Goal: Check status: Check status

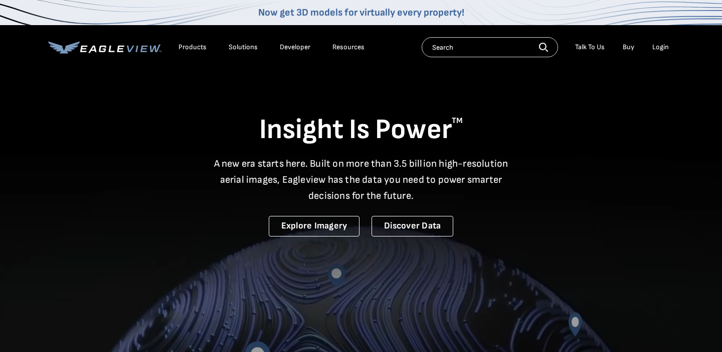
click at [664, 47] on div "Login" at bounding box center [661, 47] width 17 height 9
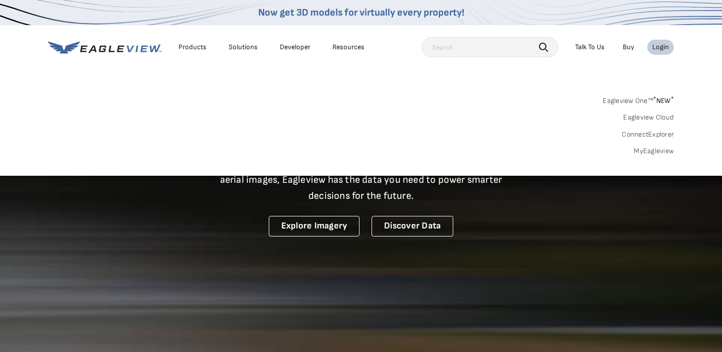
click at [652, 113] on link "Eagleview Cloud" at bounding box center [649, 117] width 51 height 9
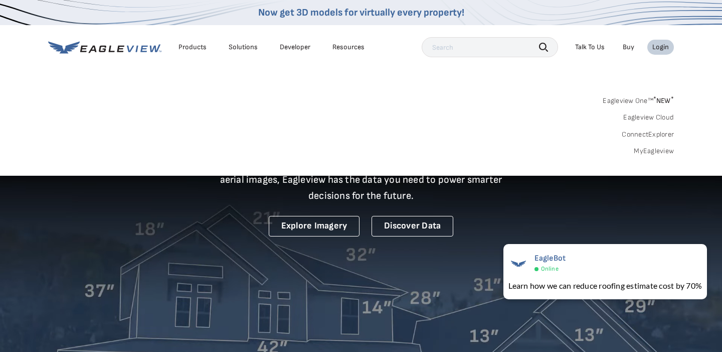
click at [83, 87] on div "Search Products Our Product Areas Imagery 1-Inch GSD Aerial Imagery *" at bounding box center [361, 128] width 722 height 94
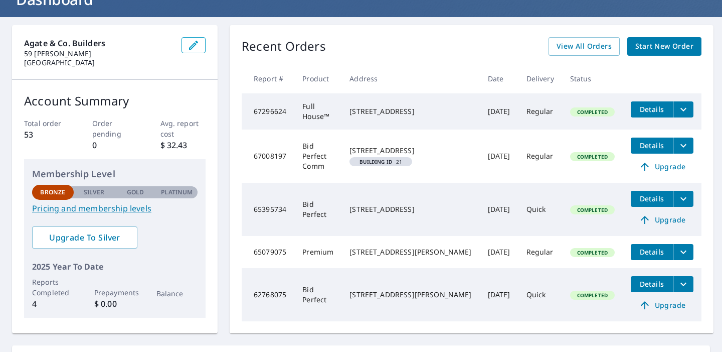
scroll to position [76, 0]
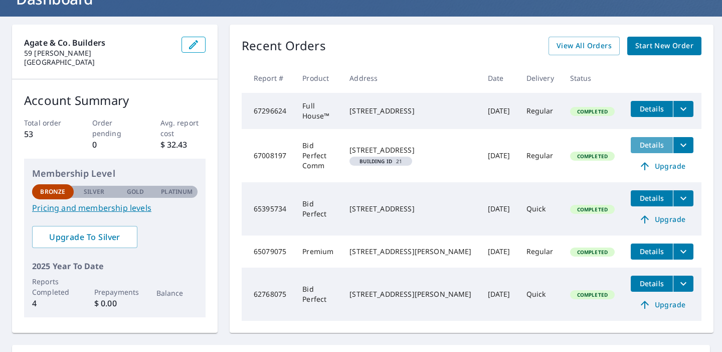
click at [646, 145] on span "Details" at bounding box center [652, 145] width 30 height 10
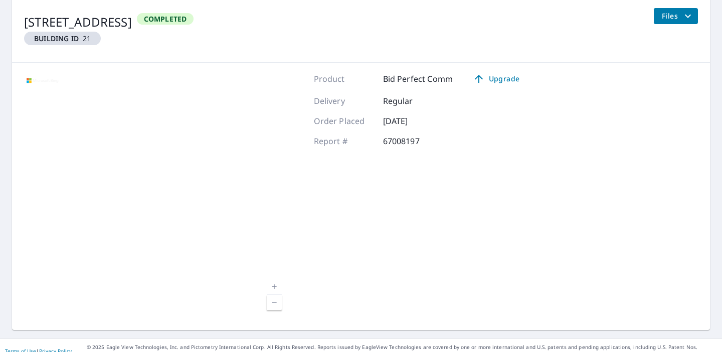
scroll to position [134, 0]
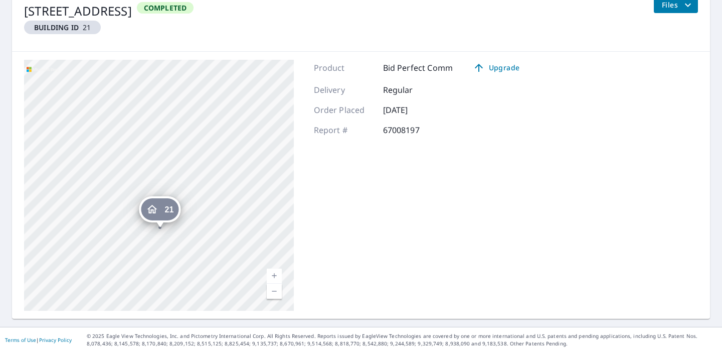
drag, startPoint x: 174, startPoint y: 138, endPoint x: 175, endPoint y: 182, distance: 43.2
click at [175, 182] on div "21 58 Paddington Cir Smithtown, NY 11787" at bounding box center [159, 185] width 270 height 251
drag, startPoint x: 130, startPoint y: 157, endPoint x: 166, endPoint y: 103, distance: 64.8
click at [166, 103] on div "21 58 Paddington Cir Smithtown, NY 11787" at bounding box center [159, 185] width 270 height 251
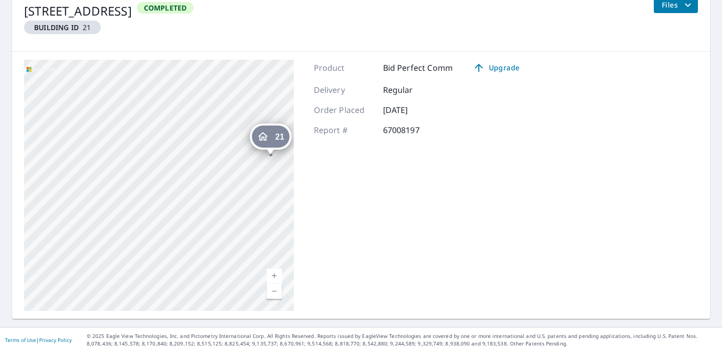
drag, startPoint x: 203, startPoint y: 164, endPoint x: 115, endPoint y: 112, distance: 101.4
click at [116, 112] on div "21 58 Paddington Cir Smithtown, NY 11787" at bounding box center [159, 185] width 270 height 251
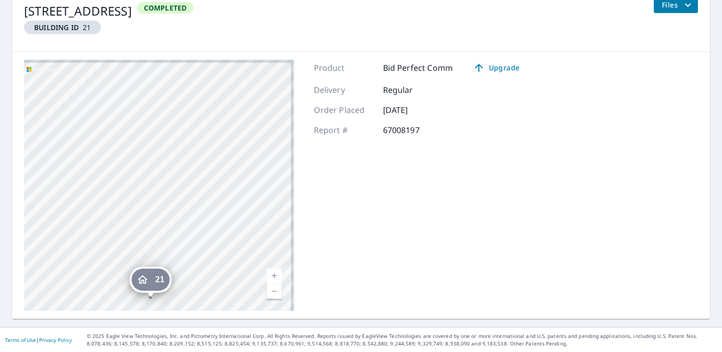
drag, startPoint x: 237, startPoint y: 106, endPoint x: 104, endPoint y: 273, distance: 213.6
click at [104, 273] on div "21 58 Paddington Cir Smithtown, NY 11787" at bounding box center [159, 185] width 270 height 251
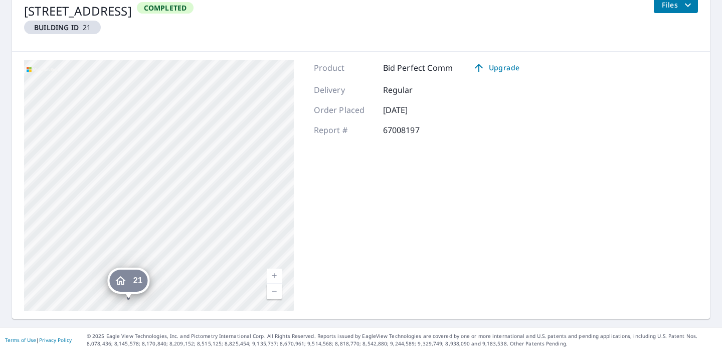
drag, startPoint x: 151, startPoint y: 192, endPoint x: 15, endPoint y: 172, distance: 137.5
click at [15, 172] on div "21 58 Paddington Cir Smithtown, NY 11787 Aerial Road A standard road map Aerial…" at bounding box center [361, 185] width 698 height 267
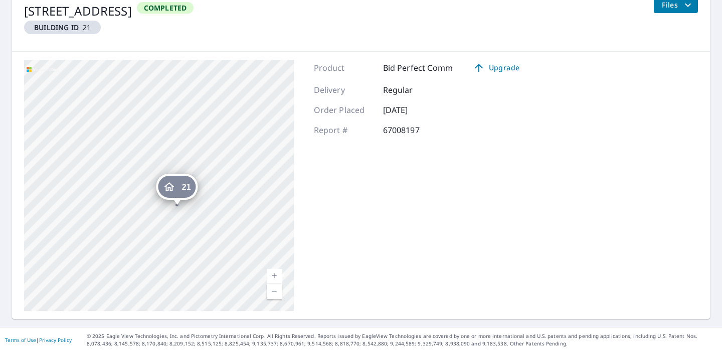
click at [178, 153] on div "21 58 Paddington Cir Smithtown, NY 11787" at bounding box center [159, 185] width 270 height 251
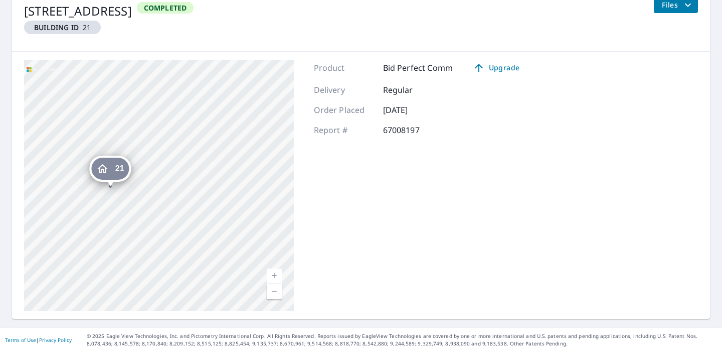
drag, startPoint x: 189, startPoint y: 180, endPoint x: 122, endPoint y: 107, distance: 98.0
click at [122, 107] on div "21 58 Paddington Cir Smithtown, NY 11787" at bounding box center [159, 185] width 270 height 251
drag, startPoint x: 125, startPoint y: 106, endPoint x: 168, endPoint y: 153, distance: 63.5
click at [168, 153] on div "21 58 Paddington Cir Smithtown, NY 11787" at bounding box center [159, 185] width 270 height 251
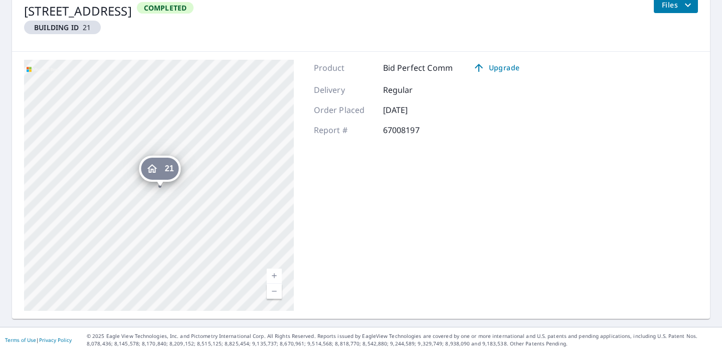
drag, startPoint x: 129, startPoint y: 157, endPoint x: 172, endPoint y: 130, distance: 50.0
click at [172, 130] on div "21 58 Paddington Cir Smithtown, NY 11787" at bounding box center [159, 185] width 270 height 251
drag, startPoint x: 183, startPoint y: 133, endPoint x: 183, endPoint y: 145, distance: 11.5
click at [183, 145] on div "21 58 Paddington Cir Smithtown, NY 11787" at bounding box center [159, 185] width 270 height 251
drag, startPoint x: 200, startPoint y: 125, endPoint x: 196, endPoint y: 161, distance: 35.8
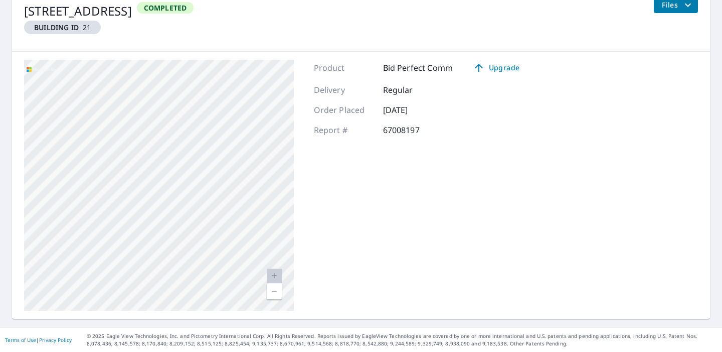
click at [196, 161] on div "21 58 Paddington Cir Smithtown, NY 11787" at bounding box center [159, 185] width 270 height 251
drag, startPoint x: 239, startPoint y: 150, endPoint x: 191, endPoint y: 160, distance: 49.6
click at [191, 160] on div "21 58 Paddington Cir Smithtown, NY 11787" at bounding box center [159, 185] width 270 height 251
drag, startPoint x: 208, startPoint y: 219, endPoint x: 204, endPoint y: 180, distance: 39.3
click at [204, 180] on div "21 58 Paddington Cir Smithtown, NY 11787" at bounding box center [159, 185] width 270 height 251
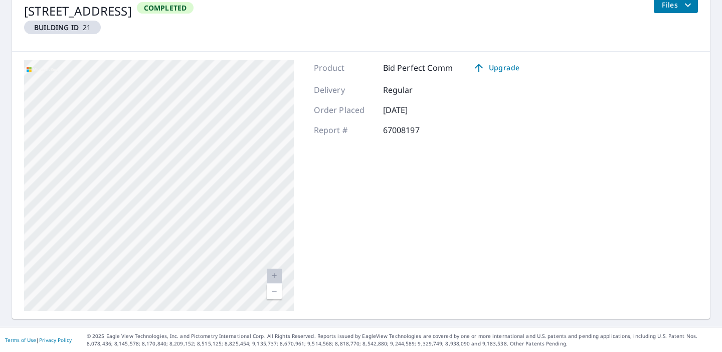
drag, startPoint x: 207, startPoint y: 169, endPoint x: 153, endPoint y: 175, distance: 55.0
click at [153, 175] on div "21 58 Paddington Cir Smithtown, NY 11787" at bounding box center [159, 185] width 270 height 251
drag, startPoint x: 116, startPoint y: 129, endPoint x: 228, endPoint y: 145, distance: 113.0
click at [119, 133] on div "21 58 Paddington Cir Smithtown, NY 11787" at bounding box center [98, 117] width 42 height 31
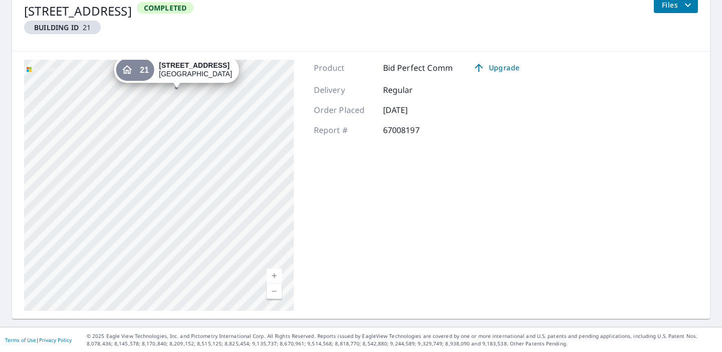
drag, startPoint x: 193, startPoint y: 197, endPoint x: 214, endPoint y: 119, distance: 80.1
click at [214, 119] on div "21 58 Paddington Cir Smithtown, NY 11787" at bounding box center [159, 185] width 270 height 251
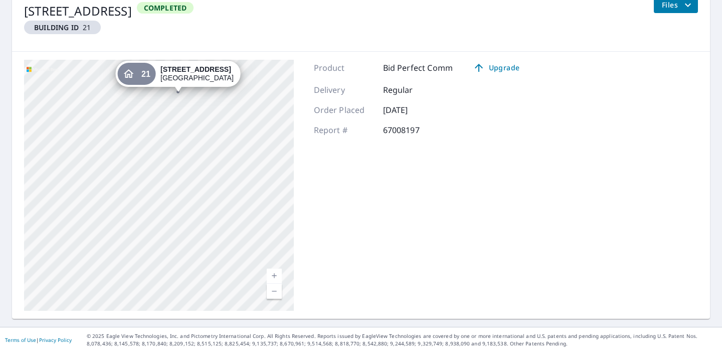
drag, startPoint x: 214, startPoint y: 119, endPoint x: 228, endPoint y: 142, distance: 27.0
click at [228, 142] on div "21 58 Paddington Cir Smithtown, NY 11787" at bounding box center [159, 185] width 270 height 251
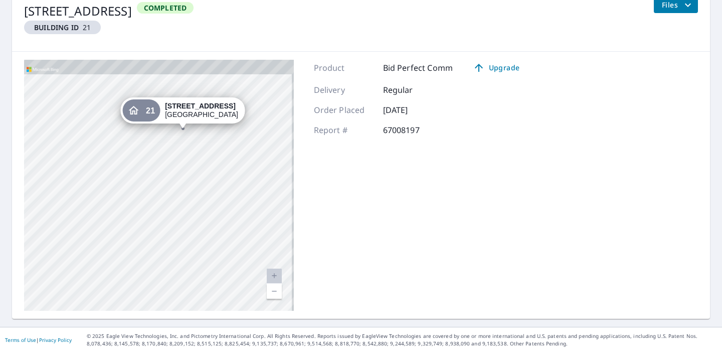
drag, startPoint x: 208, startPoint y: 130, endPoint x: 204, endPoint y: 152, distance: 21.5
click at [204, 152] on div "21 58 Paddington Cir Smithtown, NY 11787" at bounding box center [159, 185] width 270 height 251
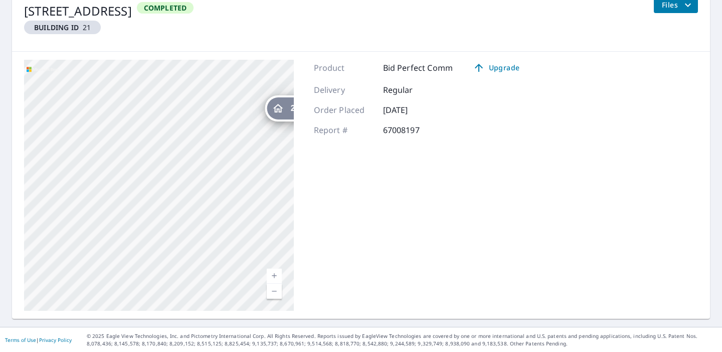
drag, startPoint x: 86, startPoint y: 189, endPoint x: 173, endPoint y: 171, distance: 88.7
click at [173, 171] on div "21 58 Paddington Cir Smithtown, NY 11787" at bounding box center [159, 185] width 270 height 251
drag, startPoint x: 191, startPoint y: 139, endPoint x: 203, endPoint y: 167, distance: 30.4
click at [203, 167] on div "21 58 Paddington Cir Smithtown, NY 11787" at bounding box center [159, 185] width 270 height 251
drag, startPoint x: 134, startPoint y: 203, endPoint x: 184, endPoint y: 171, distance: 59.1
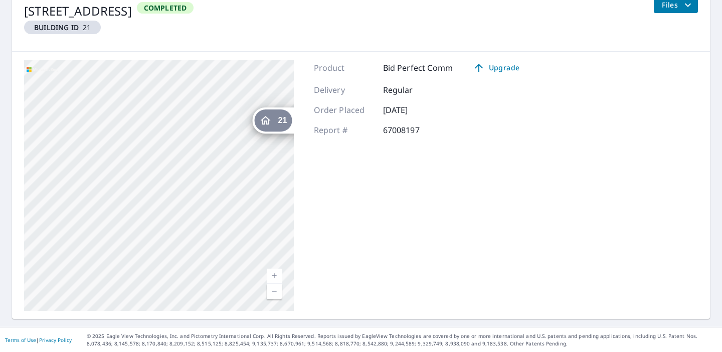
click at [184, 171] on div "21 58 Paddington Cir Smithtown, NY 11787" at bounding box center [159, 185] width 270 height 251
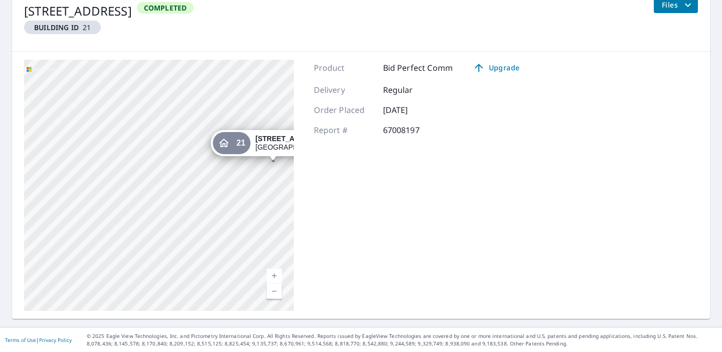
drag, startPoint x: 184, startPoint y: 171, endPoint x: 47, endPoint y: 239, distance: 153.5
click at [47, 239] on div "21 58 Paddington Cir Smithtown, NY 11787" at bounding box center [159, 185] width 270 height 251
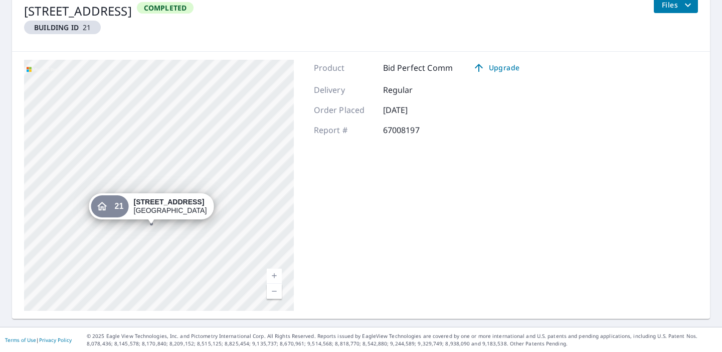
drag, startPoint x: 194, startPoint y: 133, endPoint x: 154, endPoint y: 158, distance: 47.3
click at [154, 158] on div "21 58 Paddington Cir Smithtown, NY 11787" at bounding box center [159, 185] width 270 height 251
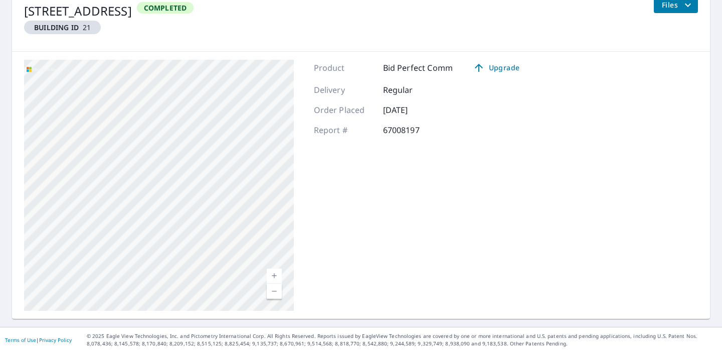
drag, startPoint x: 159, startPoint y: 102, endPoint x: 158, endPoint y: 144, distance: 41.7
click at [158, 144] on div "21 58 Paddington Cir Smithtown, NY 11787" at bounding box center [159, 185] width 270 height 251
drag, startPoint x: 197, startPoint y: 202, endPoint x: 159, endPoint y: 154, distance: 61.0
click at [159, 154] on div "21 58 Paddington Cir Smithtown, NY 11787" at bounding box center [159, 185] width 270 height 251
drag, startPoint x: 159, startPoint y: 154, endPoint x: 166, endPoint y: 170, distance: 17.3
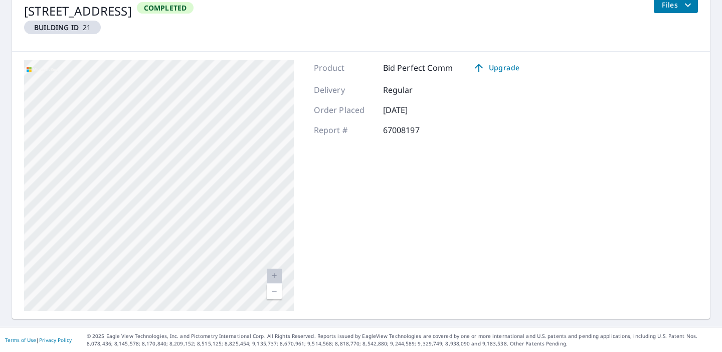
click at [166, 170] on div "21 58 Paddington Cir Smithtown, NY 11787" at bounding box center [159, 185] width 270 height 251
drag, startPoint x: 245, startPoint y: 96, endPoint x: 213, endPoint y: 157, distance: 68.7
click at [213, 157] on div "21 58 Paddington Cir Smithtown, NY 11787" at bounding box center [159, 185] width 270 height 251
drag, startPoint x: 213, startPoint y: 155, endPoint x: 194, endPoint y: 175, distance: 28.0
click at [194, 175] on div "21 58 Paddington Cir Smithtown, NY 11787" at bounding box center [159, 185] width 270 height 251
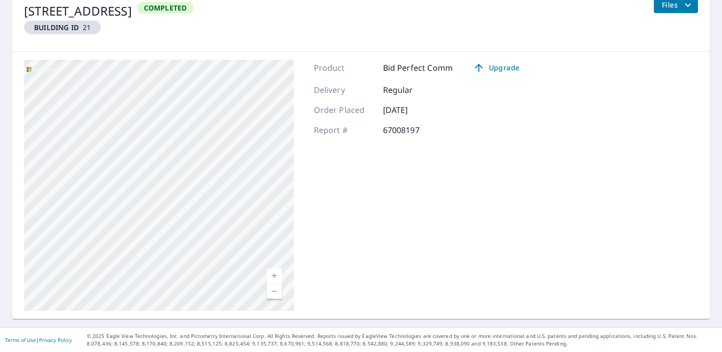
drag, startPoint x: 216, startPoint y: 213, endPoint x: 192, endPoint y: 188, distance: 35.1
click at [192, 188] on div "21 58 Paddington Cir Smithtown, NY 11787" at bounding box center [159, 185] width 270 height 251
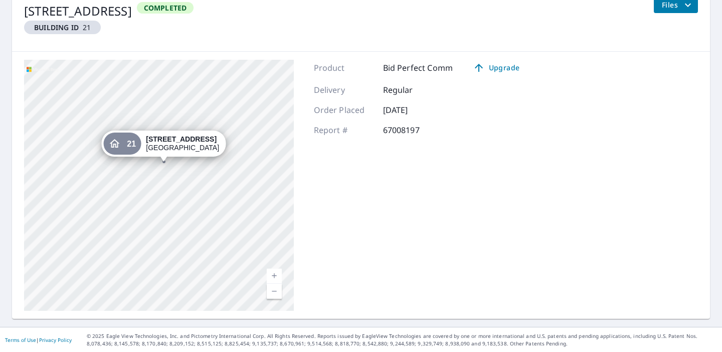
drag, startPoint x: 224, startPoint y: 274, endPoint x: 215, endPoint y: 188, distance: 86.8
click at [215, 188] on div "21 58 Paddington Cir Smithtown, NY 11787" at bounding box center [159, 185] width 270 height 251
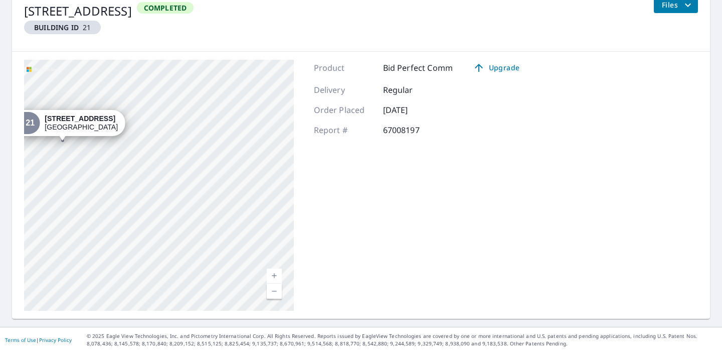
drag, startPoint x: 255, startPoint y: 175, endPoint x: 149, endPoint y: 214, distance: 113.2
click at [149, 214] on div "21 58 Paddington Cir Smithtown, NY 11787" at bounding box center [159, 185] width 270 height 251
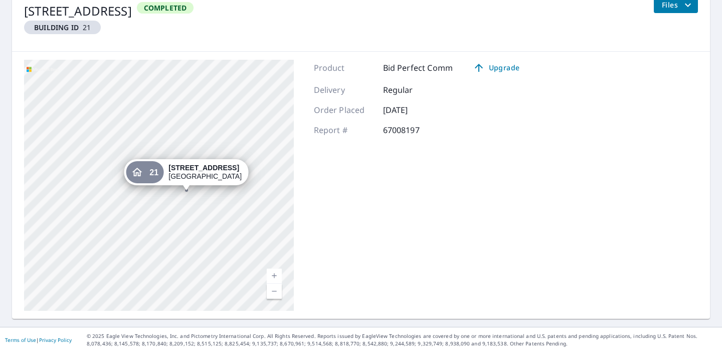
drag, startPoint x: 166, startPoint y: 127, endPoint x: 242, endPoint y: 188, distance: 97.2
click at [242, 188] on div "21 58 Paddington Cir Smithtown, NY 11787" at bounding box center [186, 174] width 125 height 31
